Goal: Information Seeking & Learning: Learn about a topic

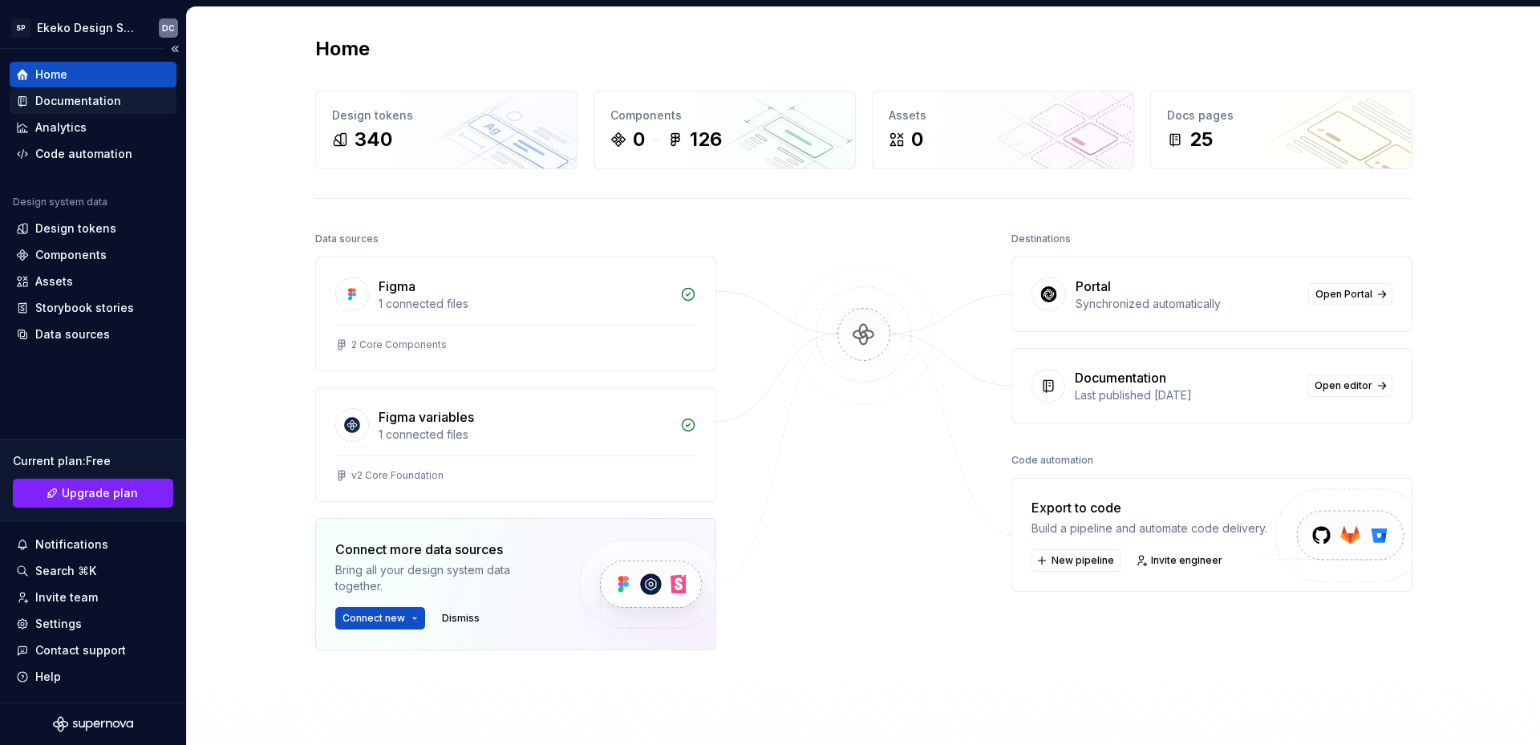
click at [78, 97] on div "Documentation" at bounding box center [78, 101] width 86 height 16
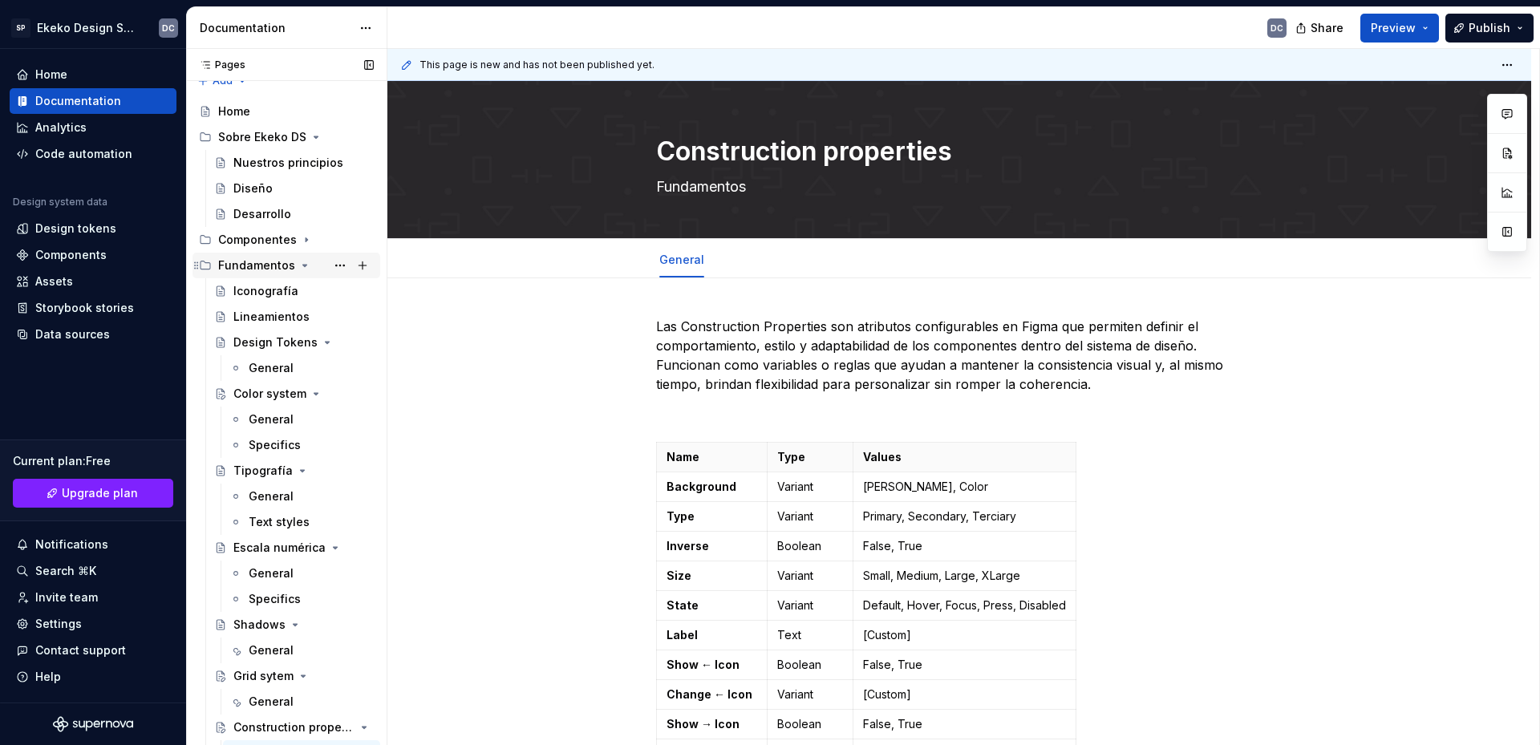
scroll to position [34, 0]
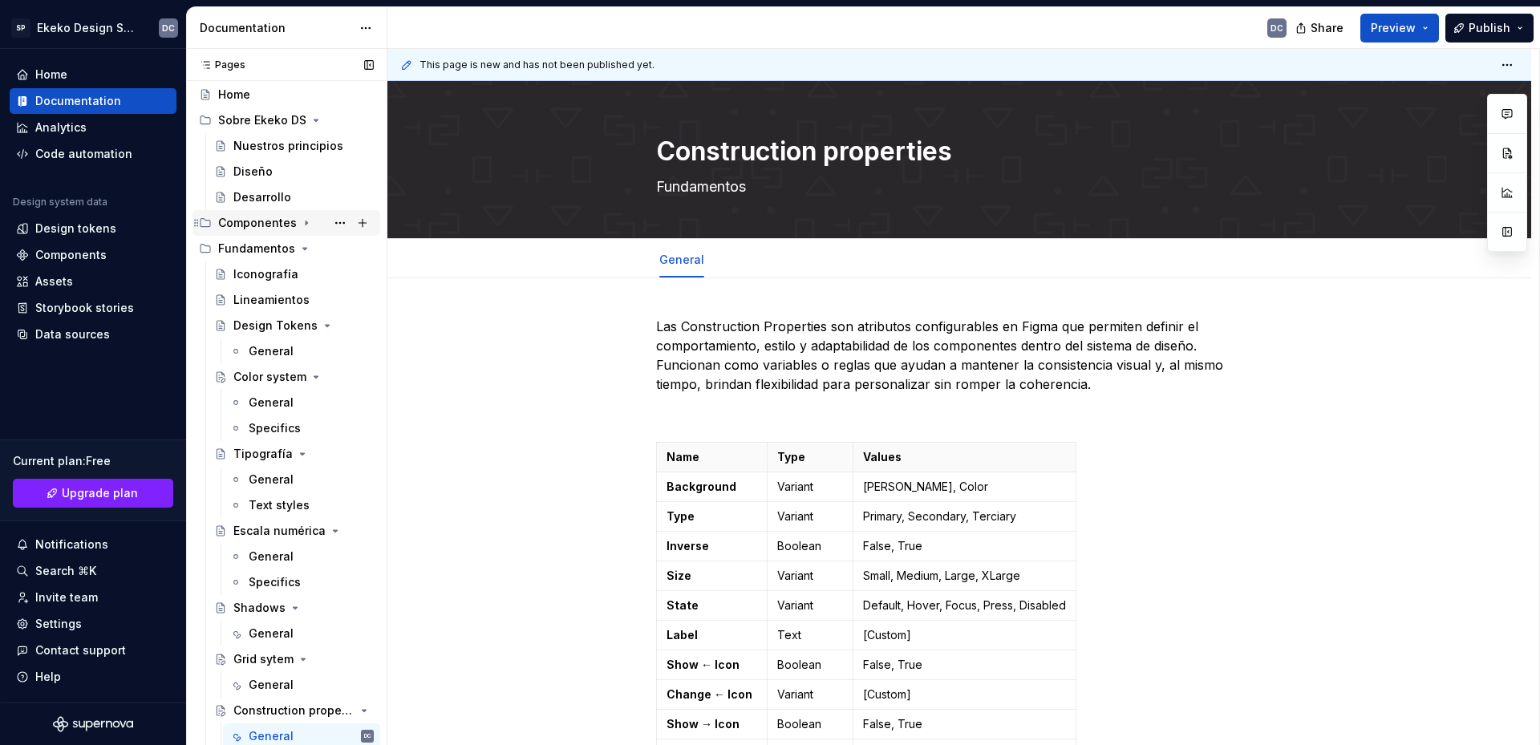
click at [306, 223] on icon "Page tree" at bounding box center [307, 223] width 2 height 4
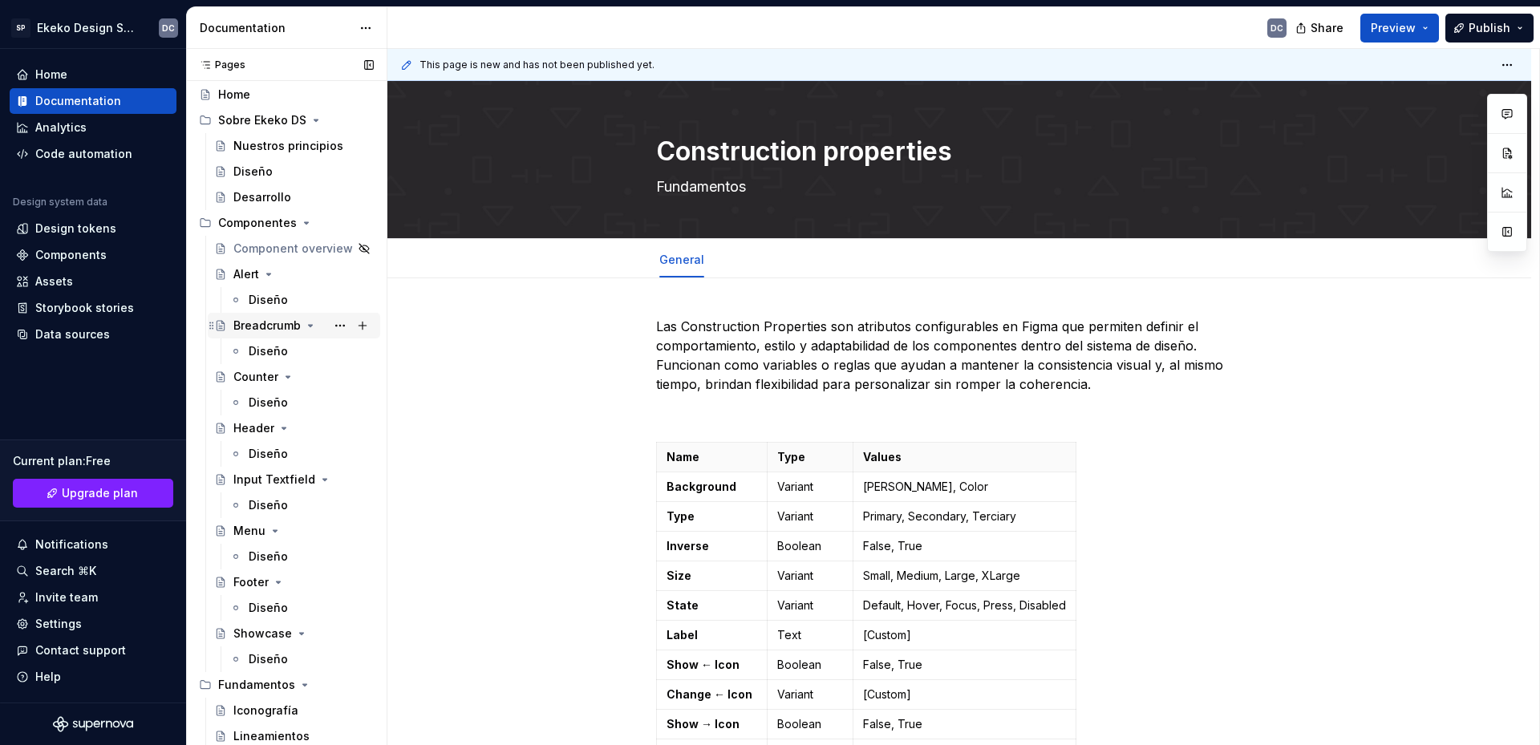
click at [252, 330] on div "Breadcrumb" at bounding box center [266, 326] width 67 height 16
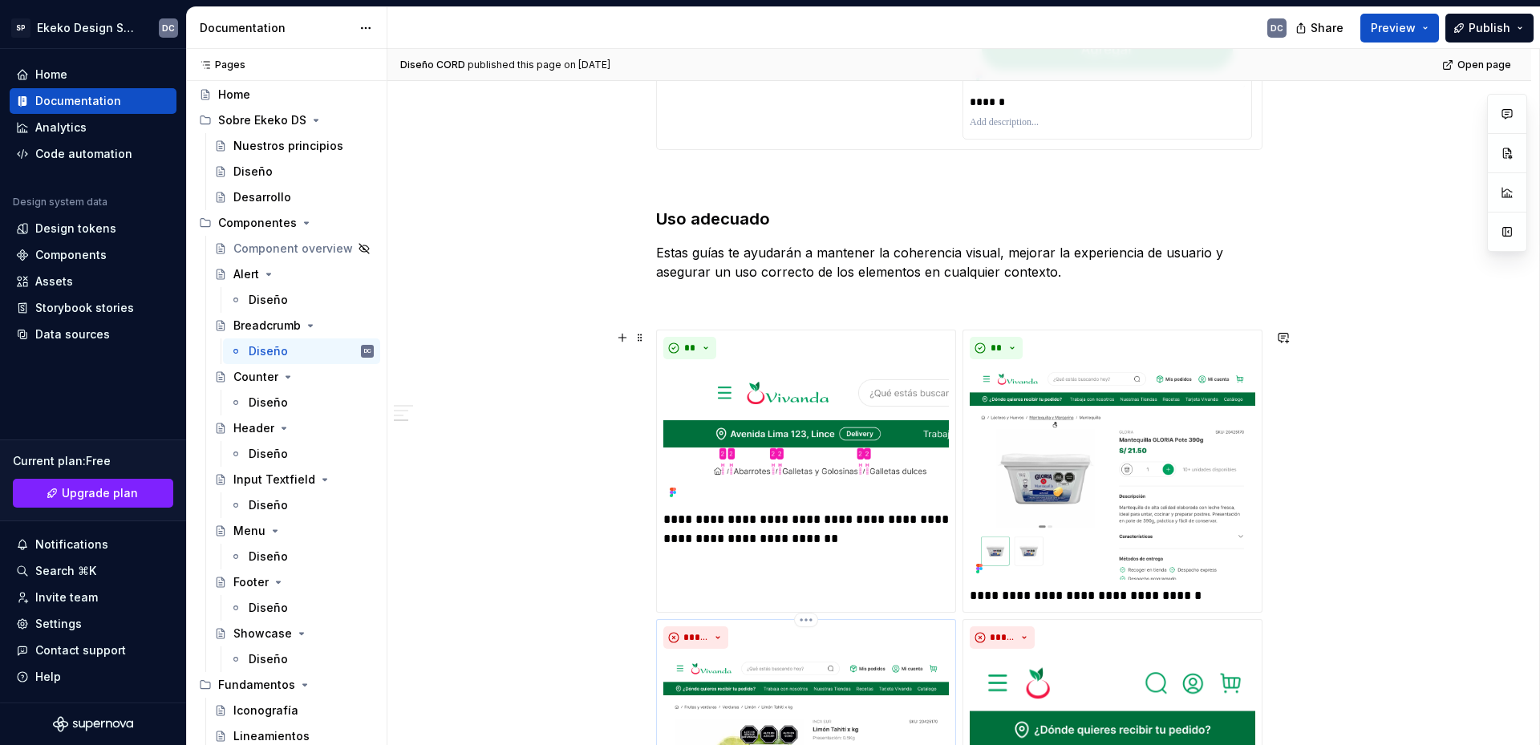
scroll to position [2300, 0]
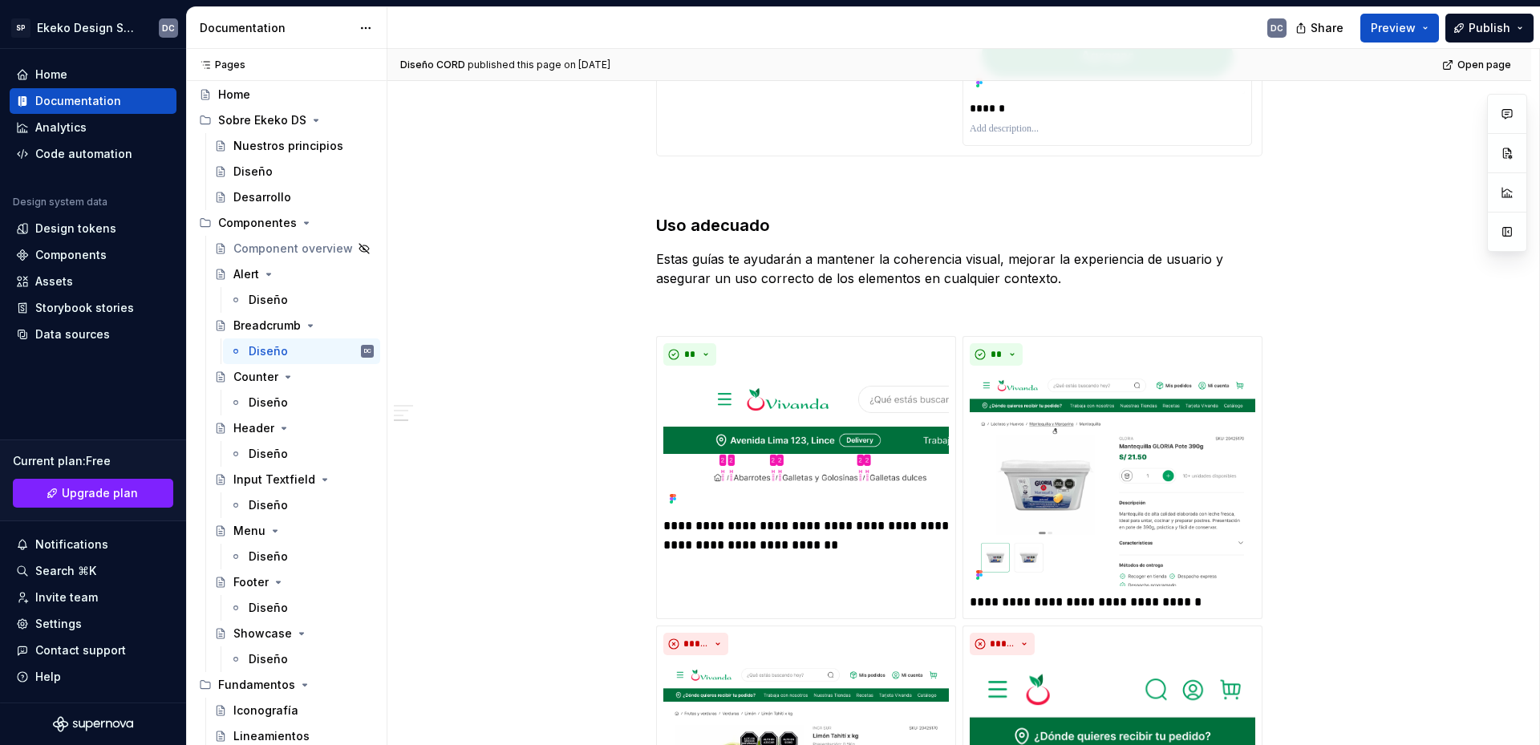
type textarea "*"
